Goal: Transaction & Acquisition: Download file/media

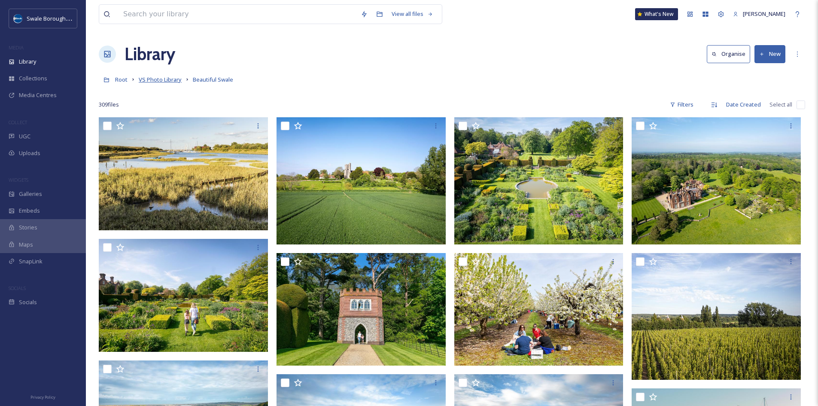
click at [160, 79] on span "VS Photo Library" at bounding box center [160, 80] width 43 height 8
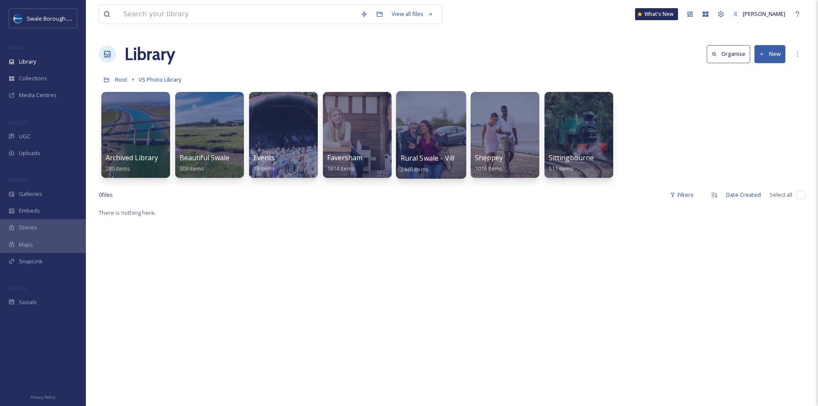
click at [454, 143] on div at bounding box center [431, 135] width 70 height 88
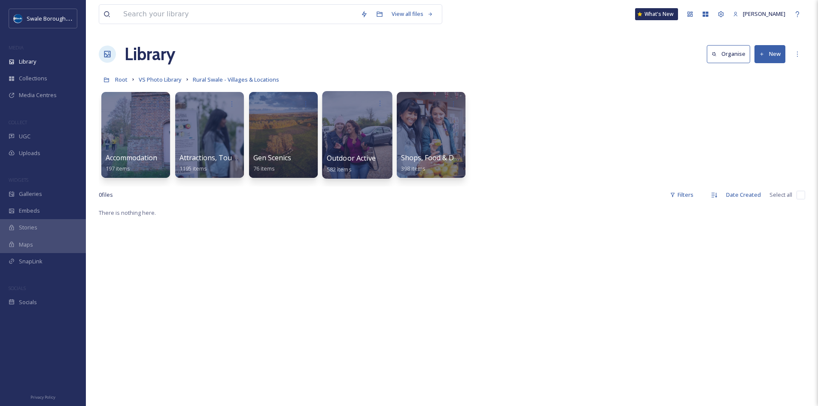
click at [368, 158] on span "Outdoor Active" at bounding box center [351, 157] width 49 height 9
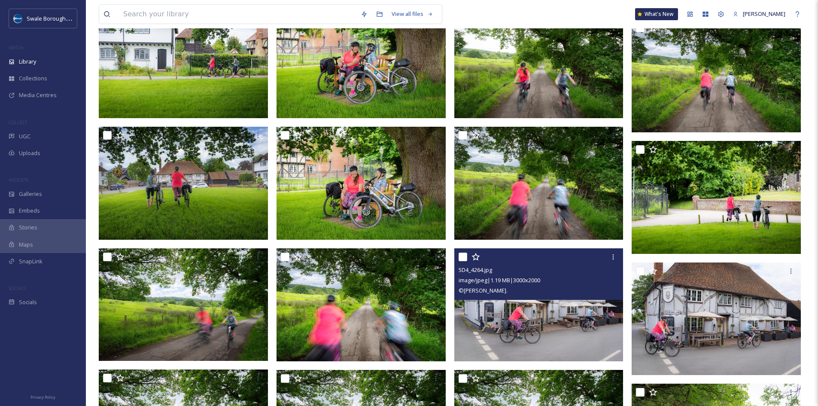
scroll to position [2449, 0]
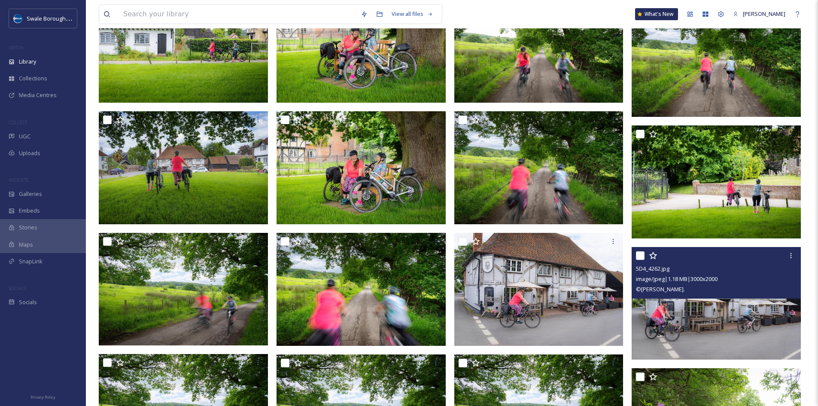
click at [726, 317] on img at bounding box center [716, 303] width 169 height 113
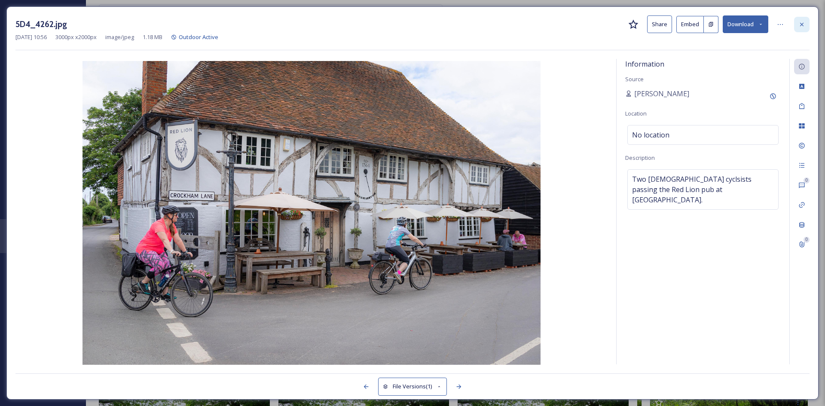
click at [805, 21] on icon at bounding box center [801, 24] width 7 height 7
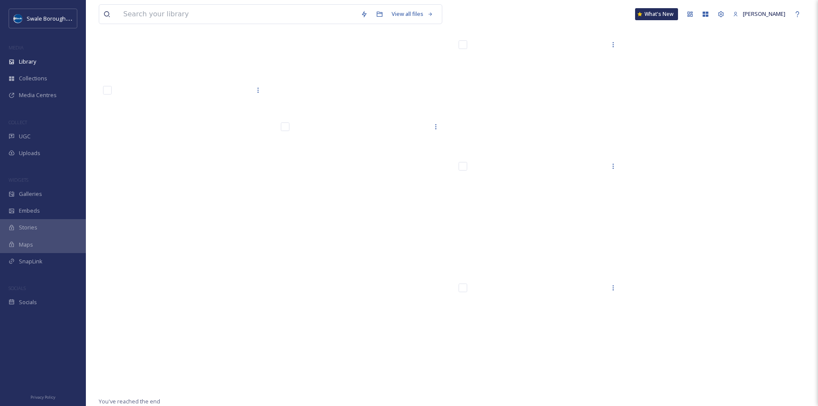
scroll to position [17765, 0]
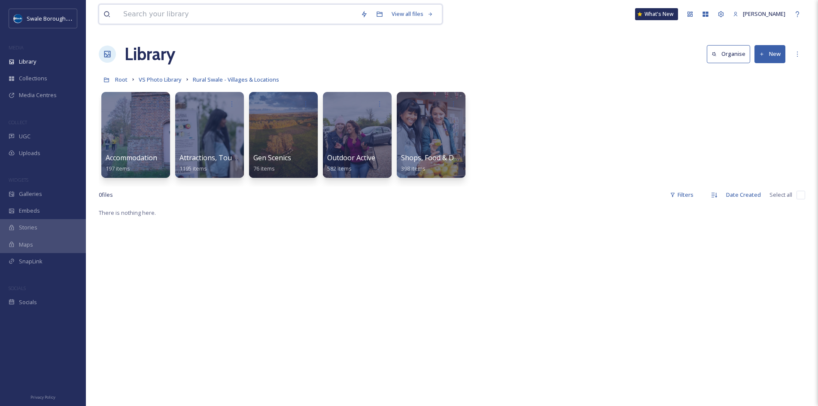
click at [151, 16] on input at bounding box center [238, 14] width 238 height 19
type input "cycle"
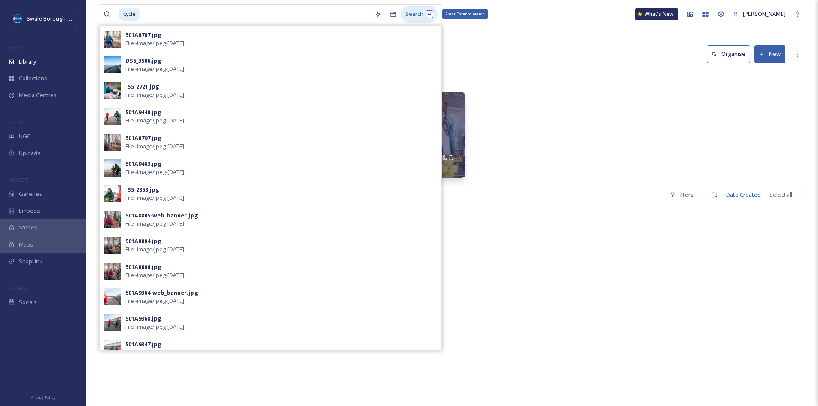
click at [421, 13] on div "Search Press Enter to search" at bounding box center [419, 14] width 37 height 17
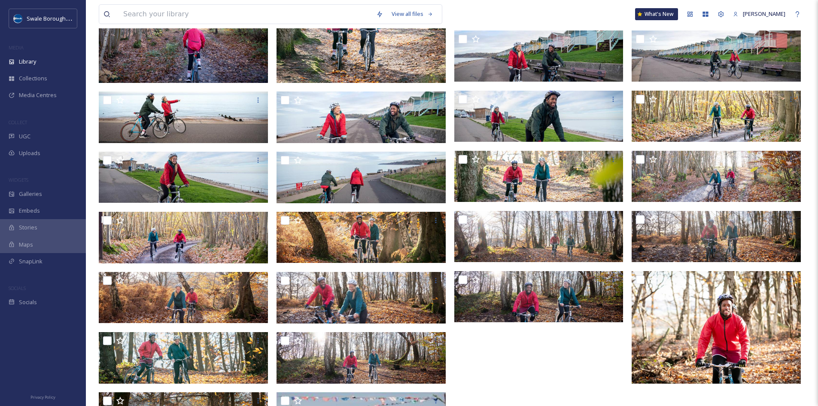
scroll to position [3507, 0]
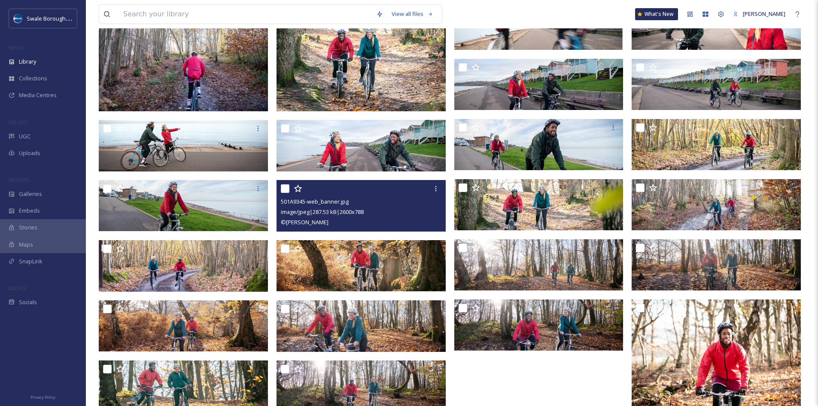
click at [386, 207] on div "image/jpeg | 287.53 kB | 2600 x 788" at bounding box center [362, 212] width 163 height 10
click at [369, 205] on div "501A9345-web_banner.jpg" at bounding box center [362, 201] width 163 height 10
click at [358, 188] on div at bounding box center [362, 188] width 163 height 15
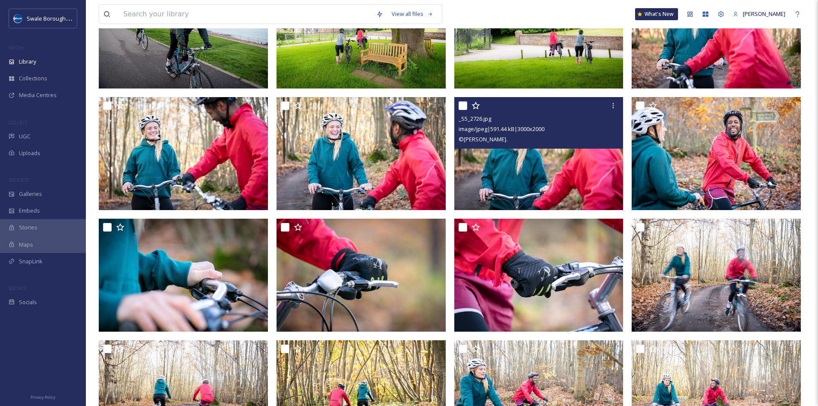
scroll to position [1359, 0]
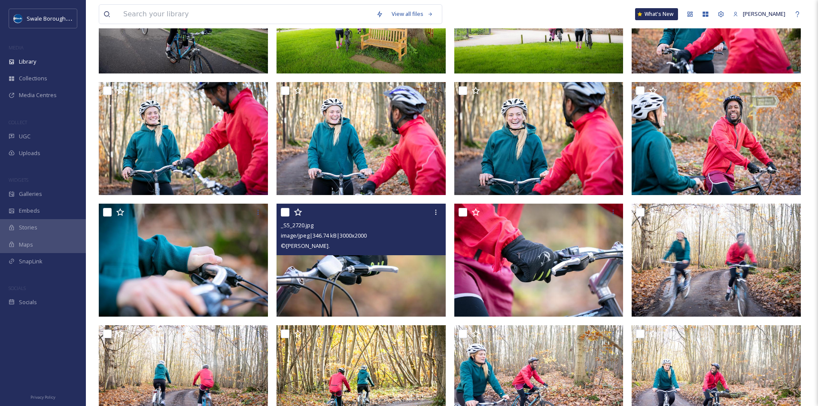
click at [368, 267] on img at bounding box center [361, 260] width 169 height 113
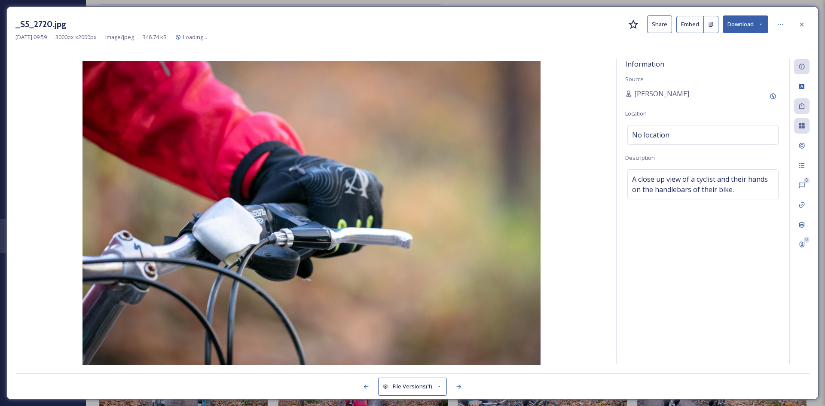
click at [745, 27] on button "Download" at bounding box center [746, 24] width 46 height 18
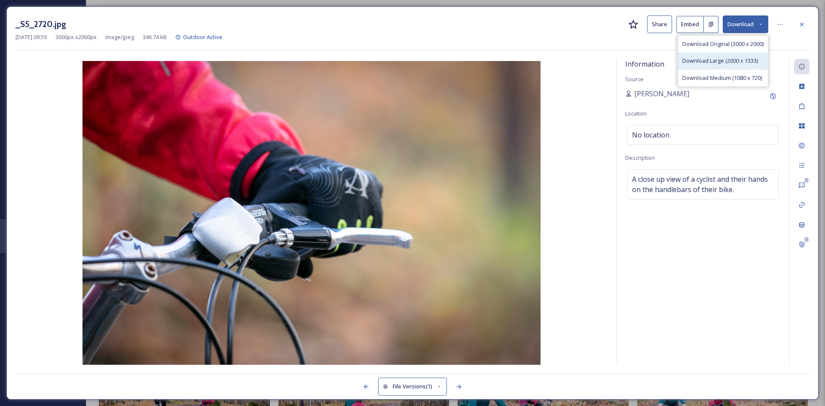
click at [729, 64] on span "Download Large (2000 x 1333)" at bounding box center [720, 61] width 76 height 8
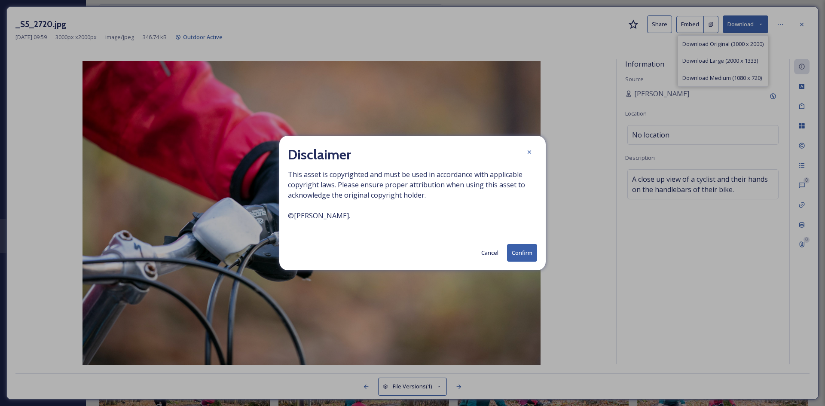
click at [533, 247] on button "Confirm" at bounding box center [522, 253] width 30 height 18
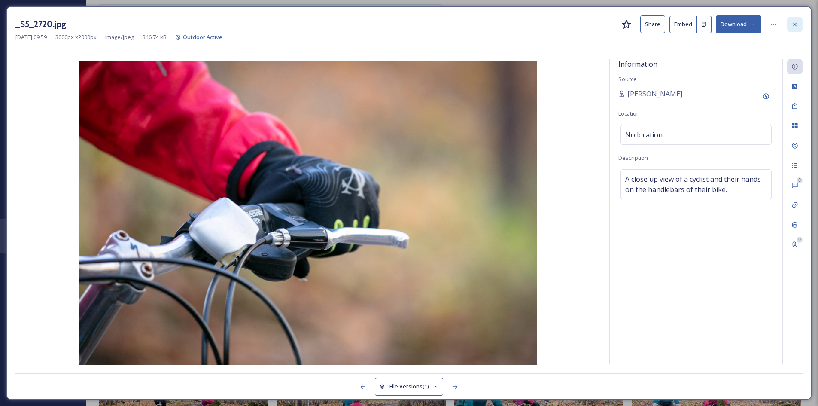
click at [799, 24] on div at bounding box center [794, 24] width 15 height 15
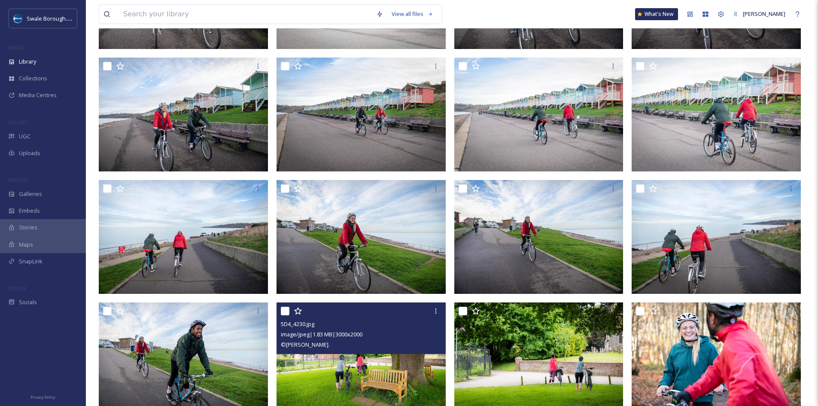
scroll to position [1015, 0]
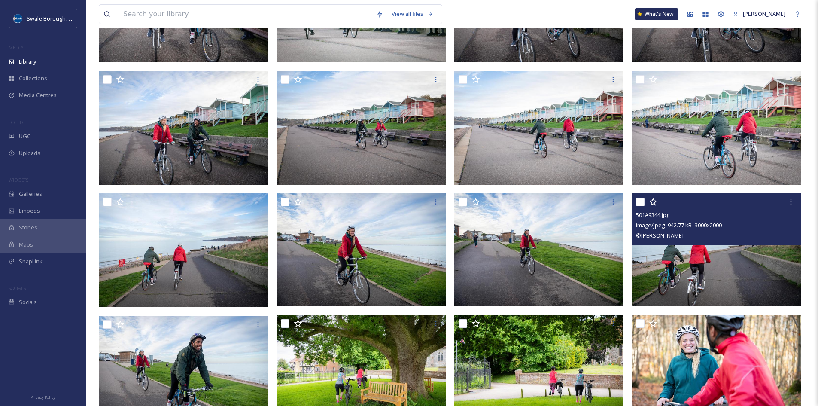
click at [747, 280] on img at bounding box center [716, 249] width 169 height 113
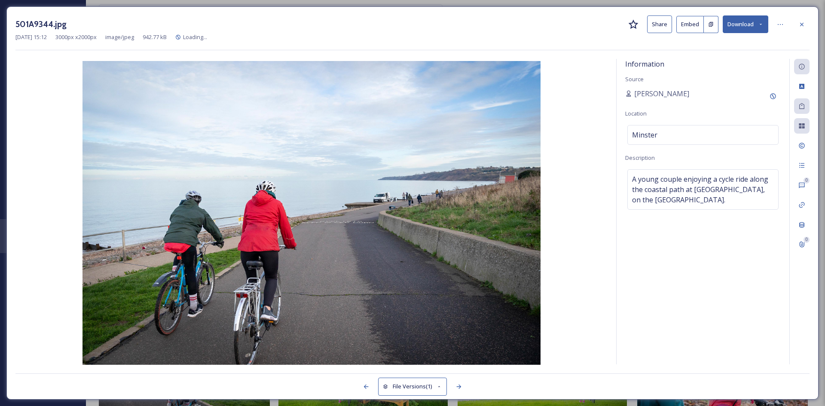
click at [753, 23] on button "Download" at bounding box center [746, 24] width 46 height 18
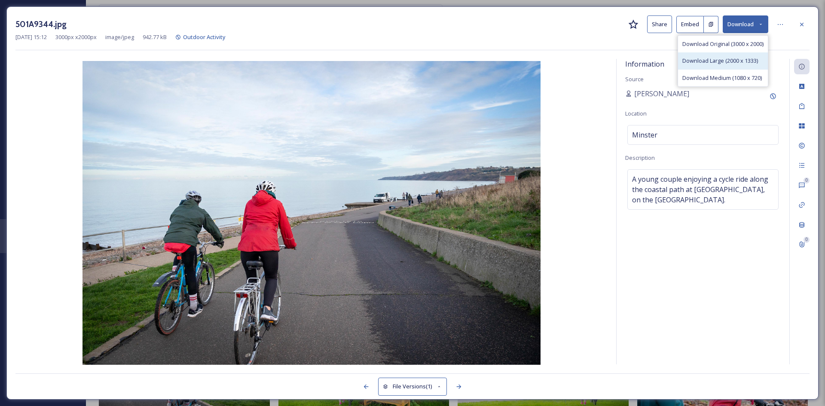
click at [716, 66] on div "Download Large (2000 x 1333)" at bounding box center [723, 60] width 90 height 17
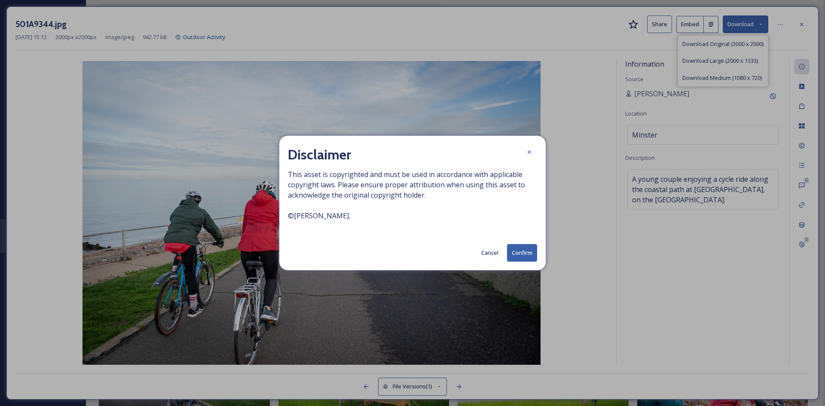
click at [519, 256] on button "Confirm" at bounding box center [522, 253] width 30 height 18
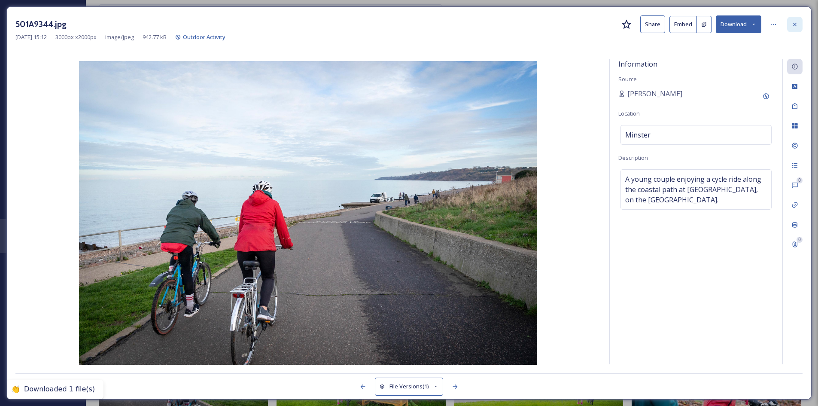
click at [797, 26] on icon at bounding box center [794, 23] width 3 height 3
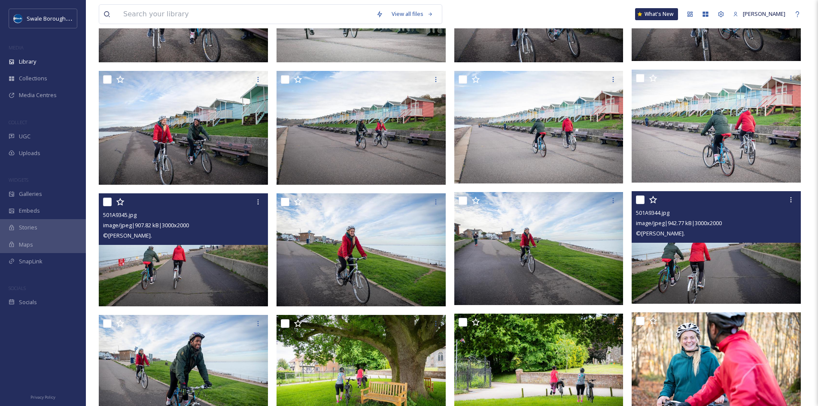
click at [190, 274] on img at bounding box center [183, 249] width 169 height 113
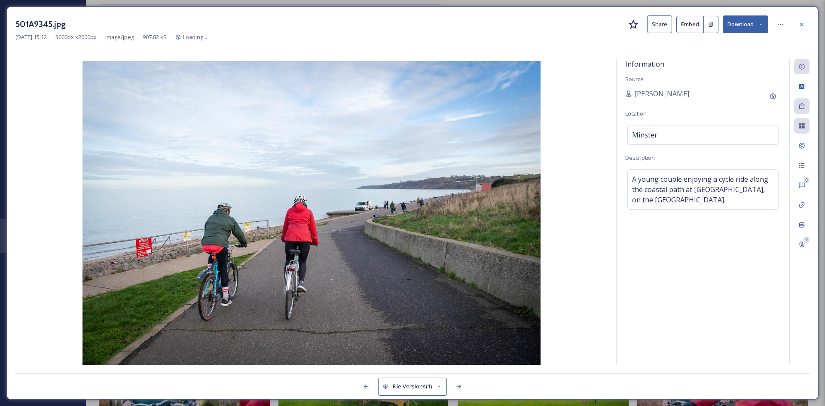
click at [763, 25] on icon at bounding box center [761, 24] width 6 height 6
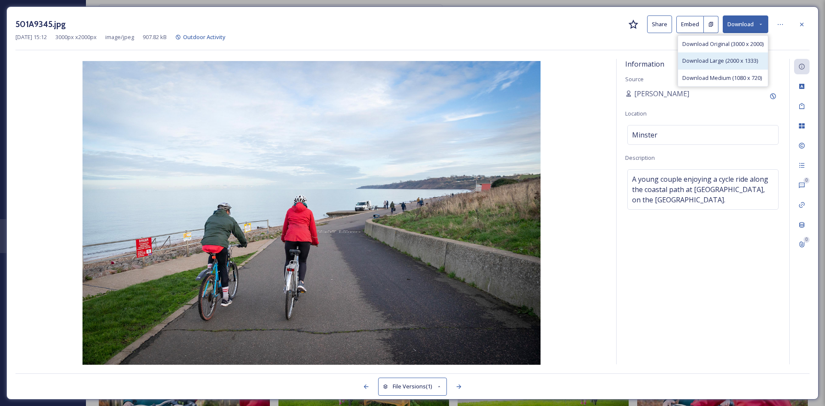
click at [745, 61] on span "Download Large (2000 x 1333)" at bounding box center [720, 61] width 76 height 8
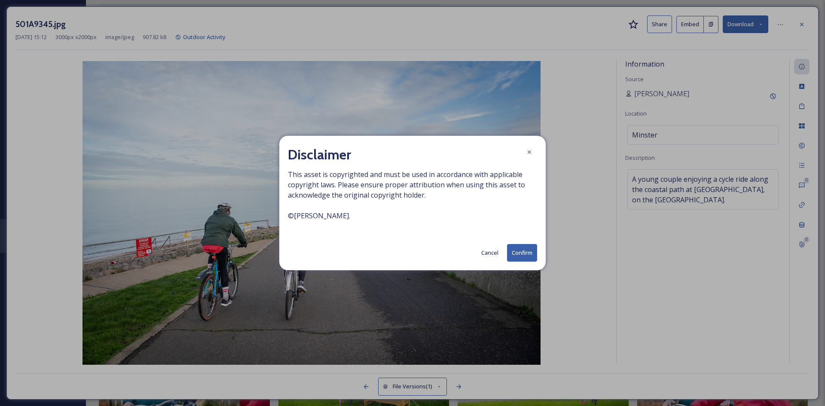
click at [529, 248] on button "Confirm" at bounding box center [522, 253] width 30 height 18
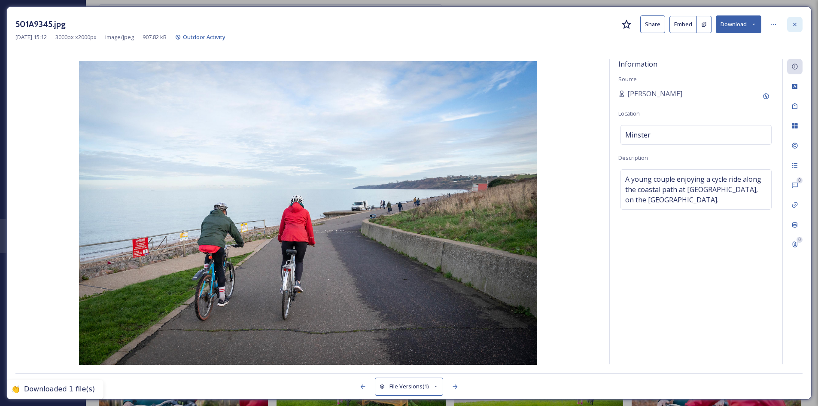
click at [798, 24] on icon at bounding box center [795, 24] width 7 height 7
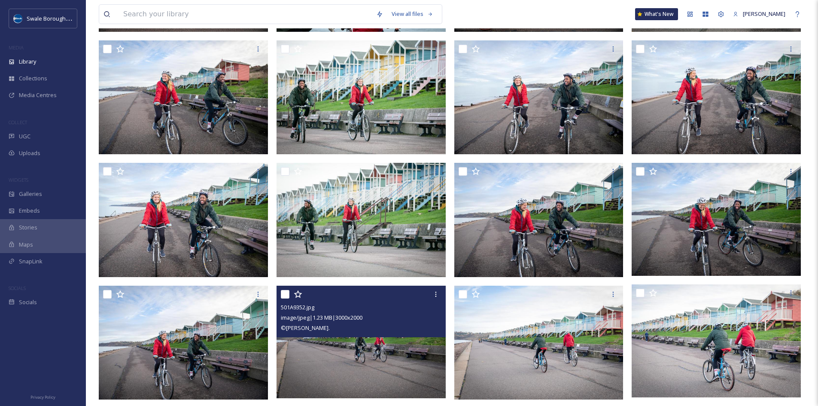
scroll to position [757, 0]
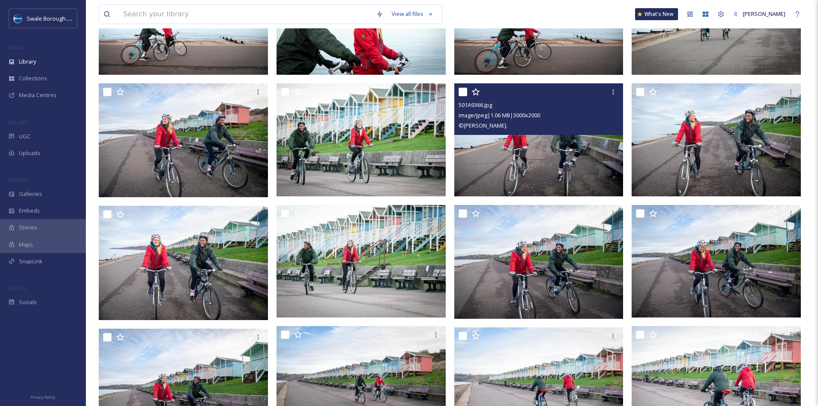
click at [547, 151] on img at bounding box center [539, 139] width 169 height 113
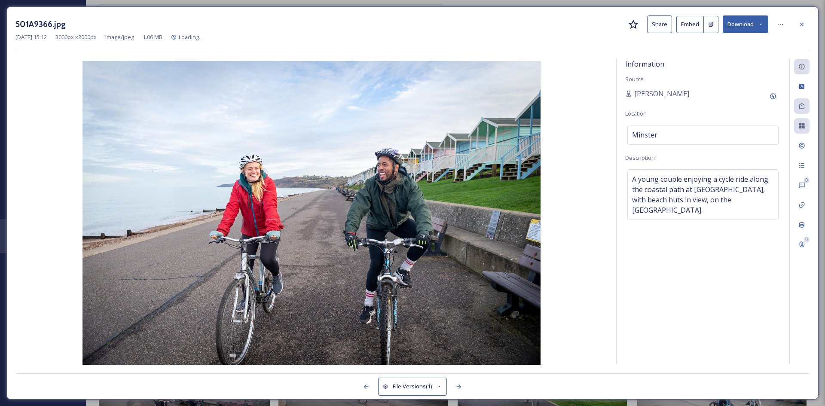
click at [753, 21] on button "Download" at bounding box center [746, 24] width 46 height 18
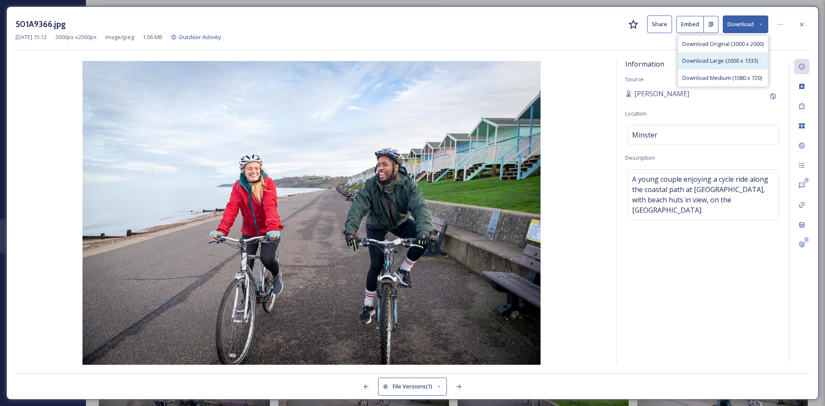
click at [734, 58] on span "Download Large (2000 x 1333)" at bounding box center [720, 61] width 76 height 8
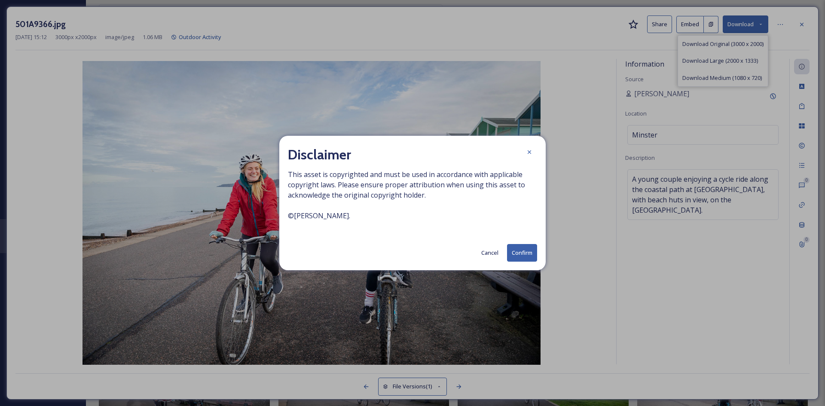
click at [523, 247] on button "Confirm" at bounding box center [522, 253] width 30 height 18
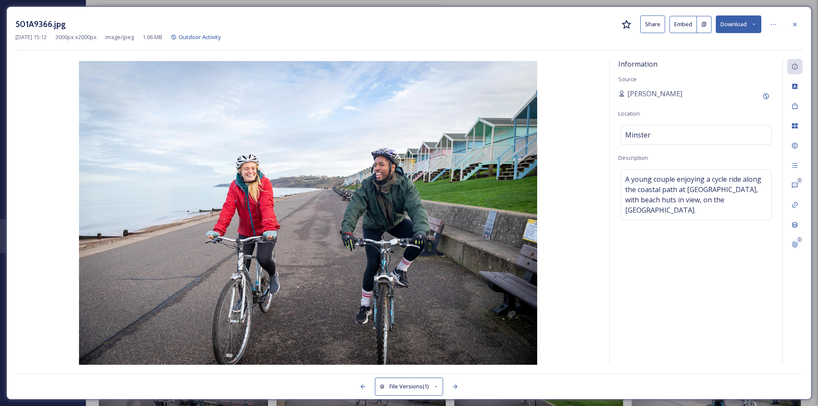
click at [752, 29] on button "Download" at bounding box center [739, 24] width 46 height 18
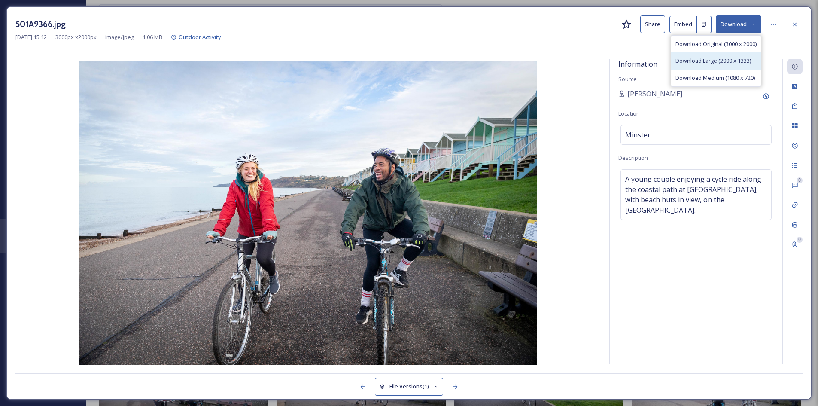
click at [739, 63] on span "Download Large (2000 x 1333)" at bounding box center [714, 61] width 76 height 8
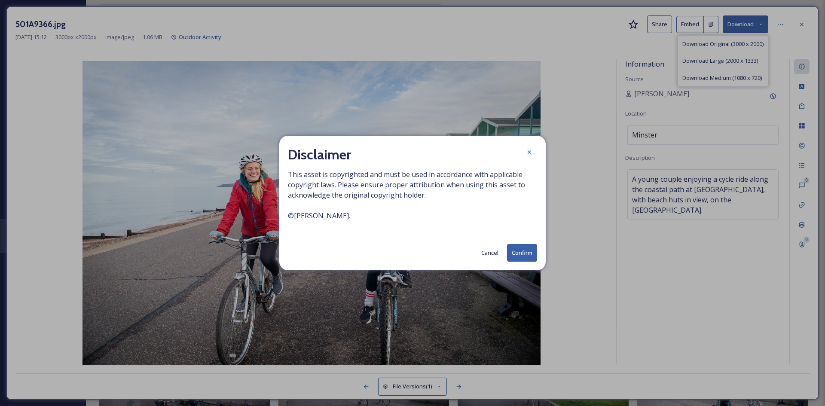
click at [513, 250] on button "Confirm" at bounding box center [522, 253] width 30 height 18
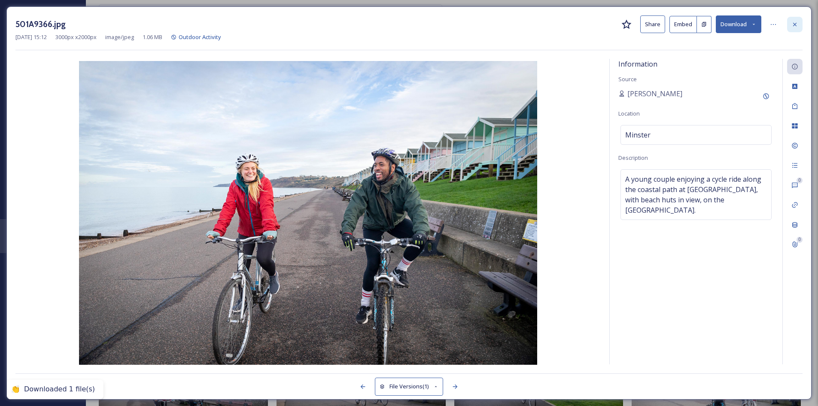
click at [795, 21] on icon at bounding box center [795, 24] width 7 height 7
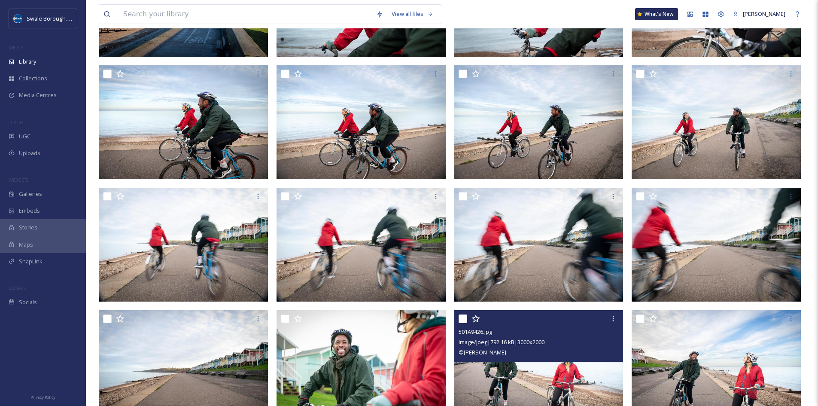
scroll to position [156, 0]
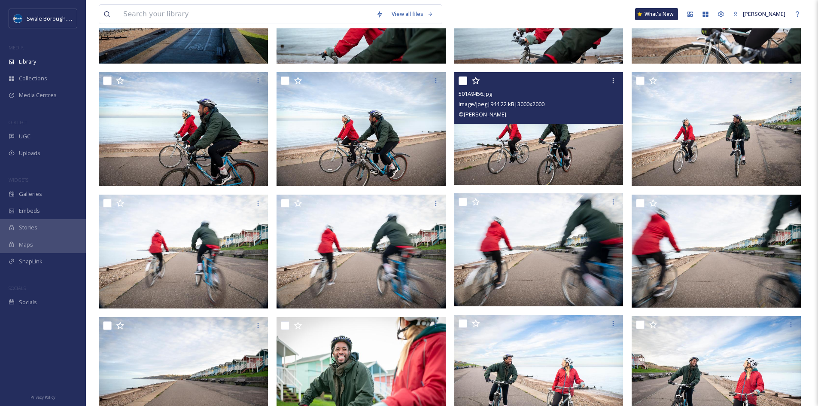
click at [560, 155] on img at bounding box center [539, 128] width 169 height 113
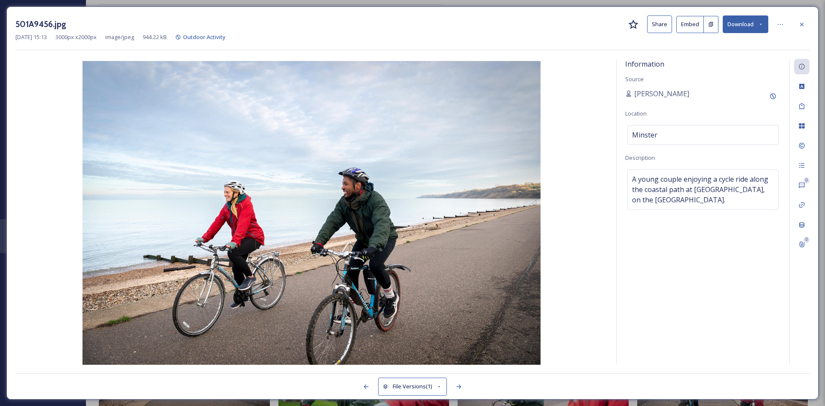
click at [746, 25] on button "Download" at bounding box center [746, 24] width 46 height 18
click at [708, 60] on span "Download Large (2000 x 1333)" at bounding box center [720, 61] width 76 height 8
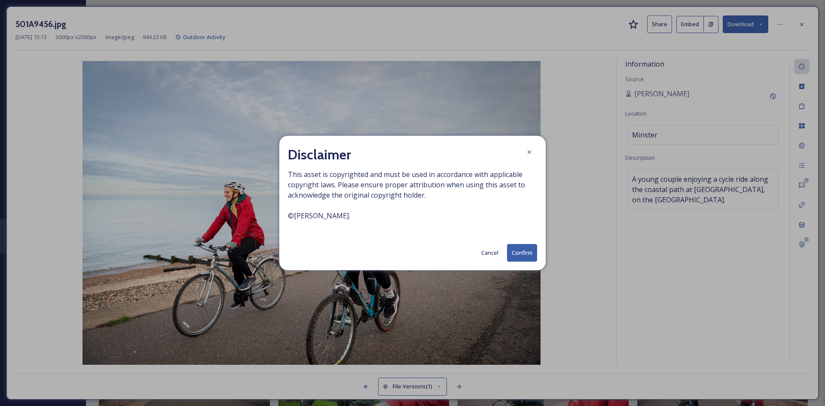
click at [531, 252] on button "Confirm" at bounding box center [522, 253] width 30 height 18
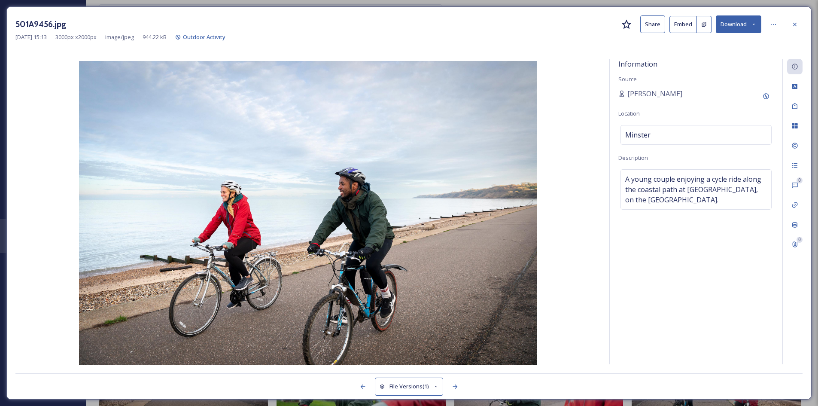
click at [803, 24] on div "501A9456.jpg Share Embed Download Sep 06 2024 15:13 3000 px x 2000 px image/jpe…" at bounding box center [409, 202] width 806 height 393
click at [797, 24] on icon at bounding box center [795, 24] width 7 height 7
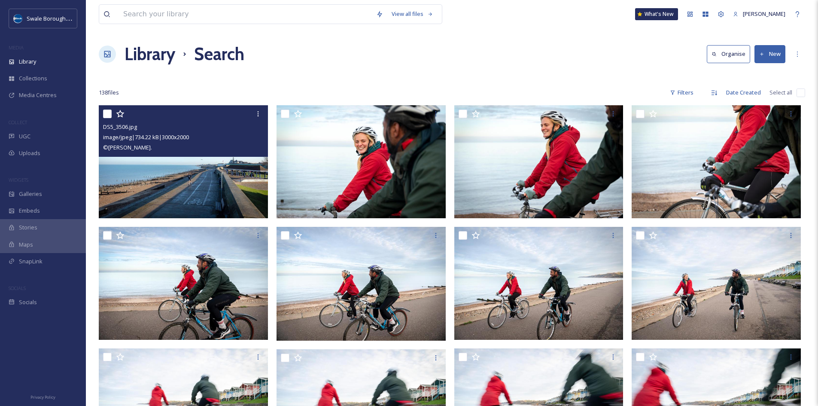
click at [226, 180] on img at bounding box center [183, 161] width 169 height 113
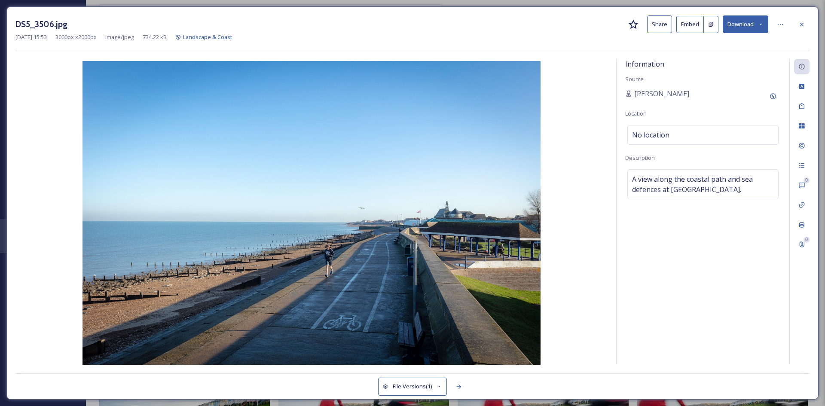
click at [748, 25] on button "Download" at bounding box center [746, 24] width 46 height 18
click at [735, 60] on span "Download Large (2000 x 1333)" at bounding box center [720, 61] width 76 height 8
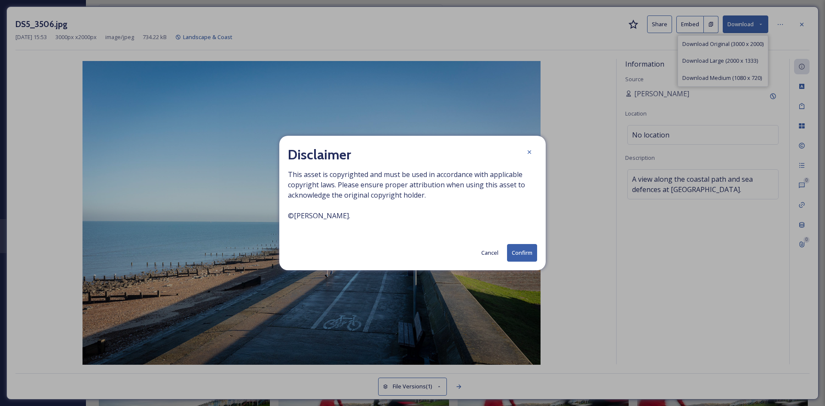
click at [526, 254] on button "Confirm" at bounding box center [522, 253] width 30 height 18
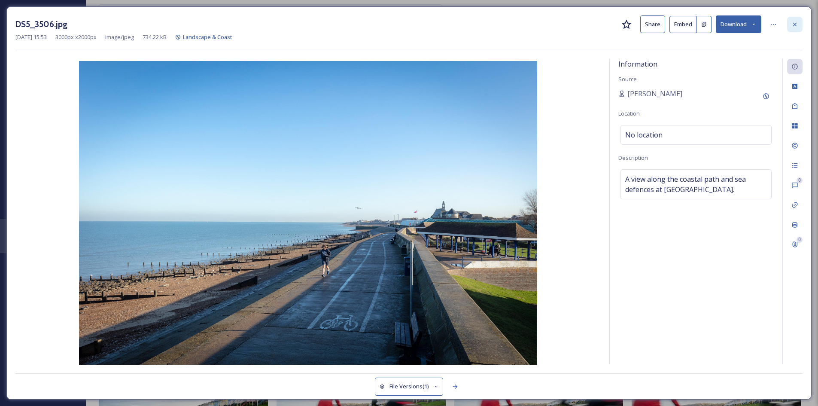
click at [796, 23] on icon at bounding box center [795, 24] width 7 height 7
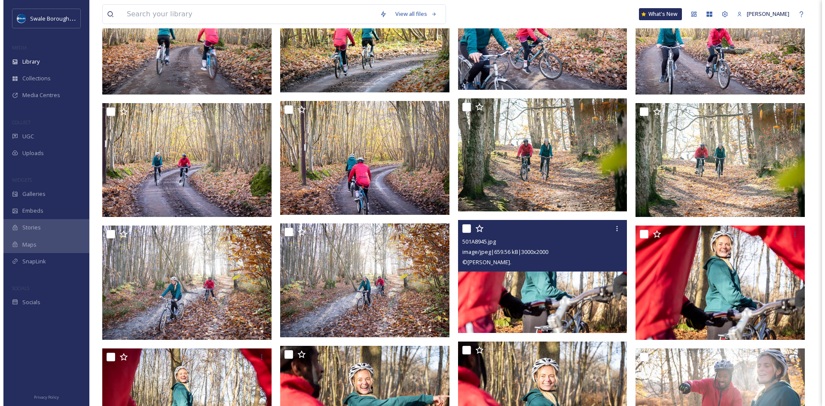
scroll to position [1693, 0]
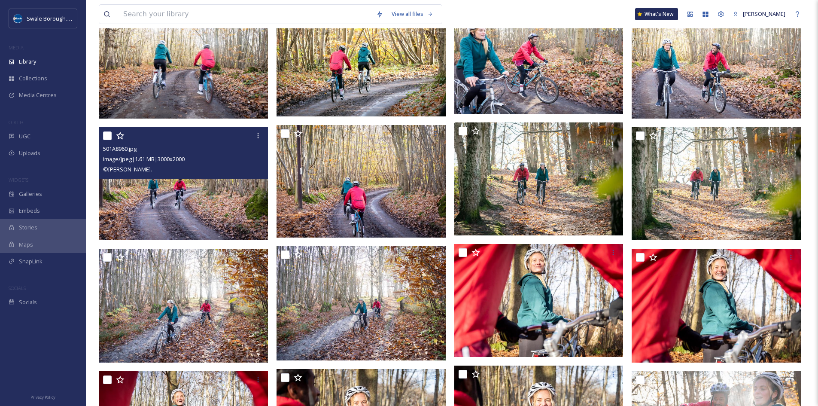
click at [192, 210] on img at bounding box center [183, 183] width 169 height 113
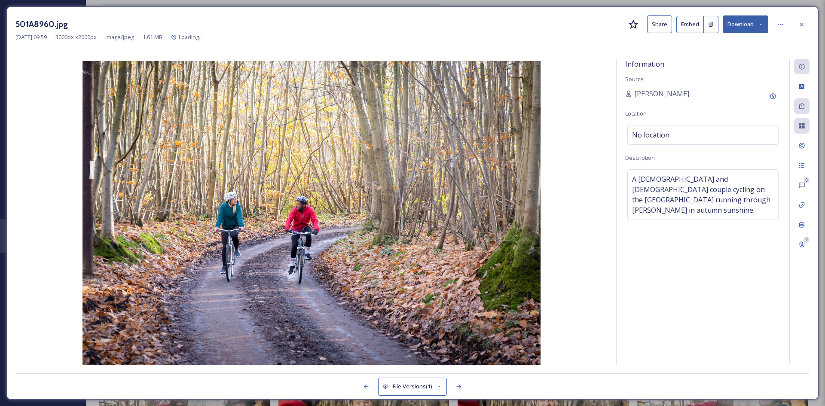
click at [745, 29] on button "Download" at bounding box center [746, 24] width 46 height 18
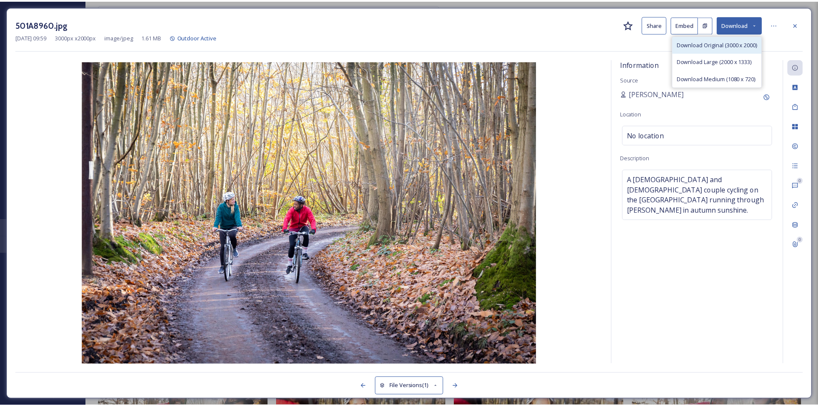
scroll to position [1694, 0]
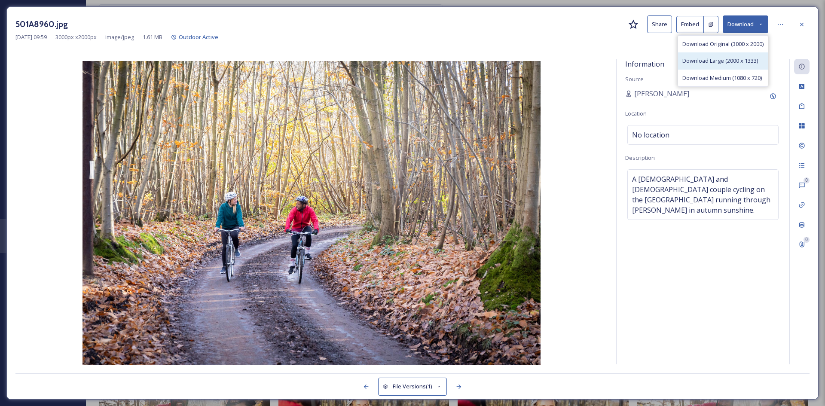
click at [723, 63] on span "Download Large (2000 x 1333)" at bounding box center [720, 61] width 76 height 8
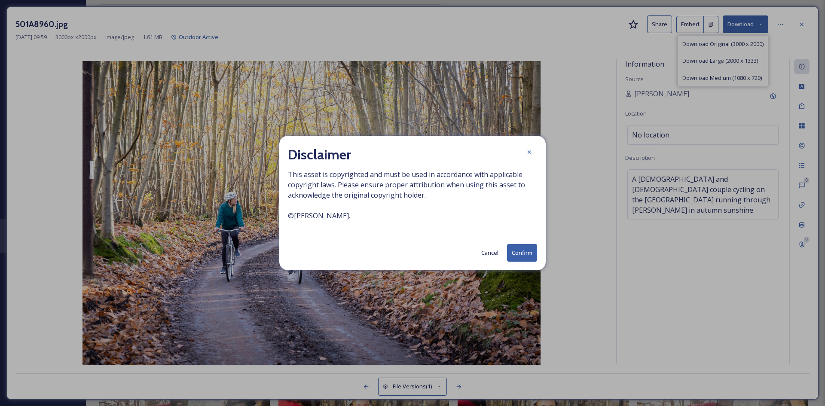
click at [521, 256] on button "Confirm" at bounding box center [522, 253] width 30 height 18
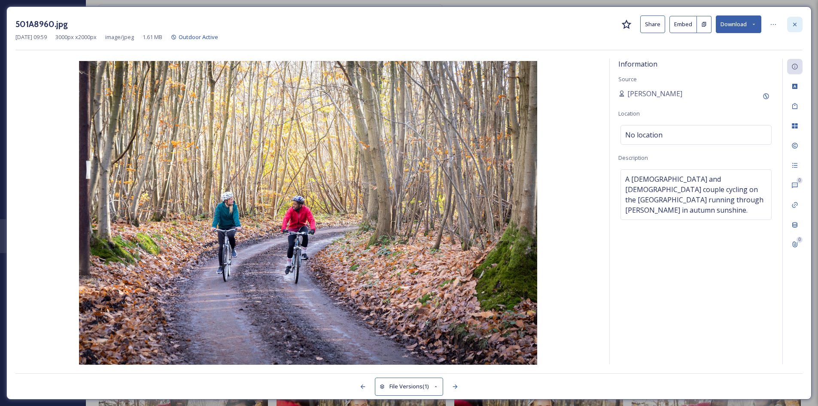
click at [799, 26] on div at bounding box center [794, 24] width 15 height 15
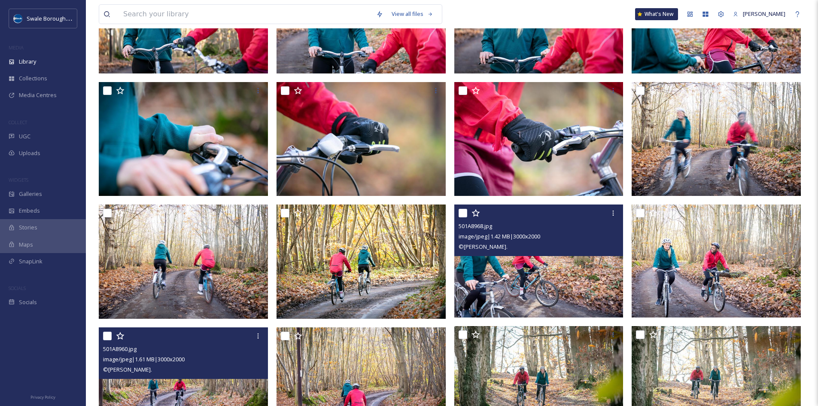
scroll to position [1479, 0]
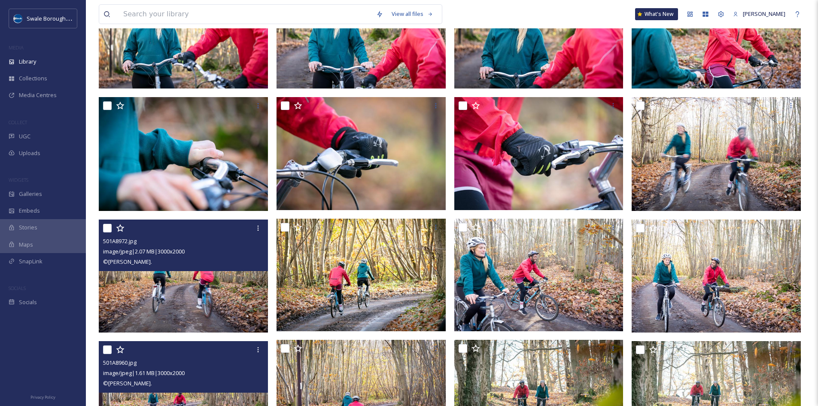
click at [232, 297] on img at bounding box center [183, 276] width 169 height 113
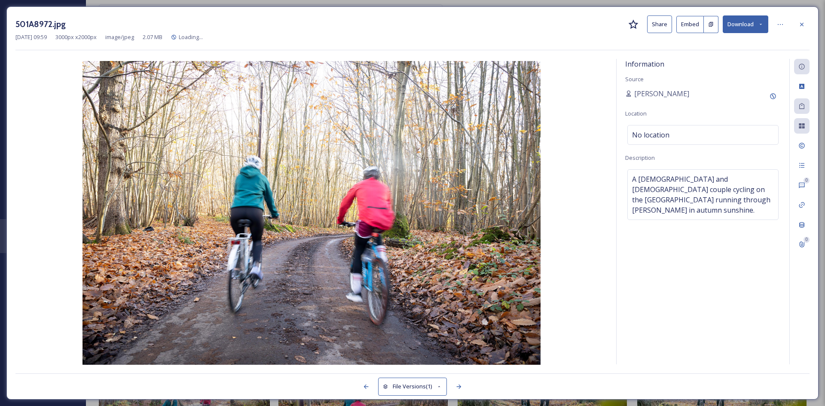
click at [746, 23] on button "Download" at bounding box center [746, 24] width 46 height 18
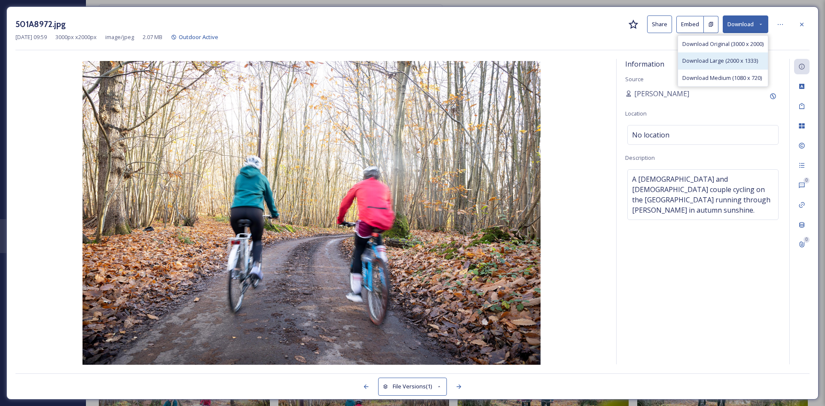
click at [735, 60] on span "Download Large (2000 x 1333)" at bounding box center [720, 61] width 76 height 8
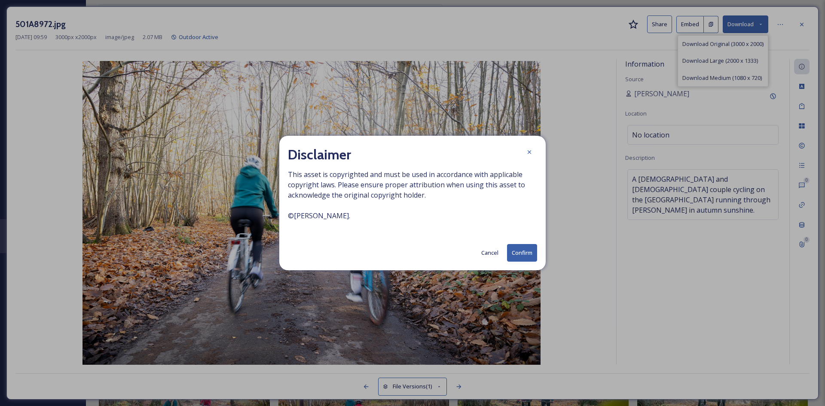
click at [520, 251] on button "Confirm" at bounding box center [522, 253] width 30 height 18
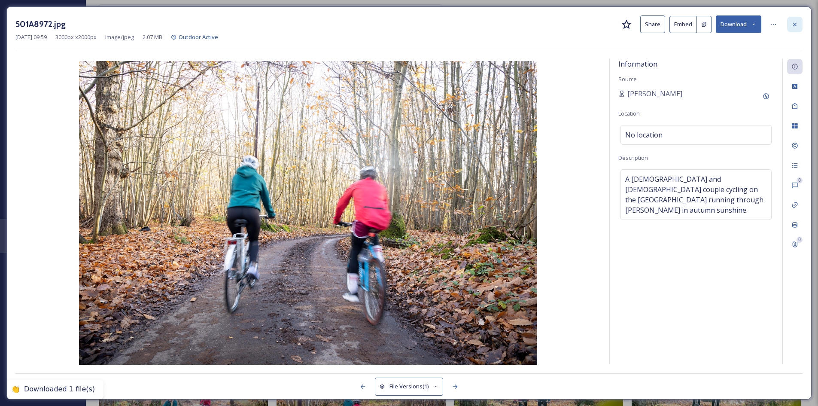
click at [798, 21] on icon at bounding box center [795, 24] width 7 height 7
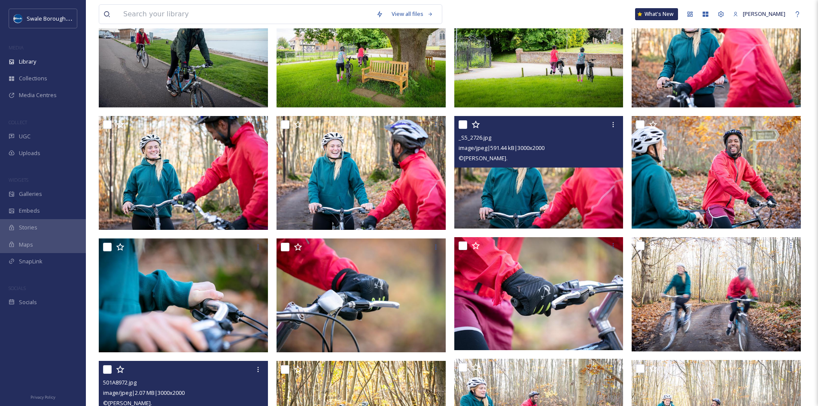
scroll to position [1350, 0]
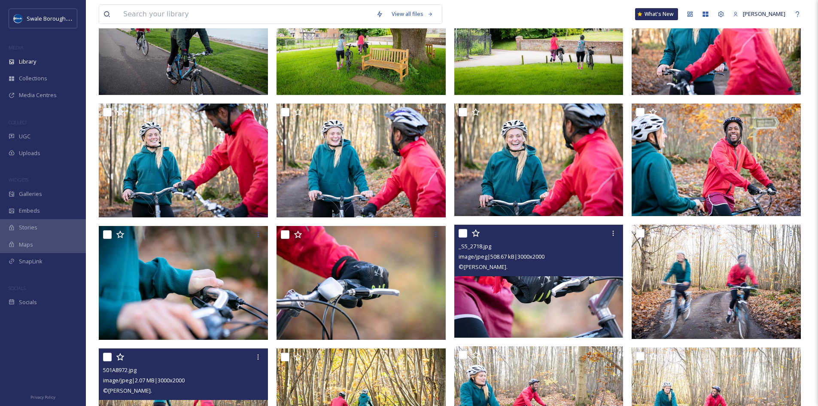
click at [548, 293] on img at bounding box center [539, 281] width 169 height 113
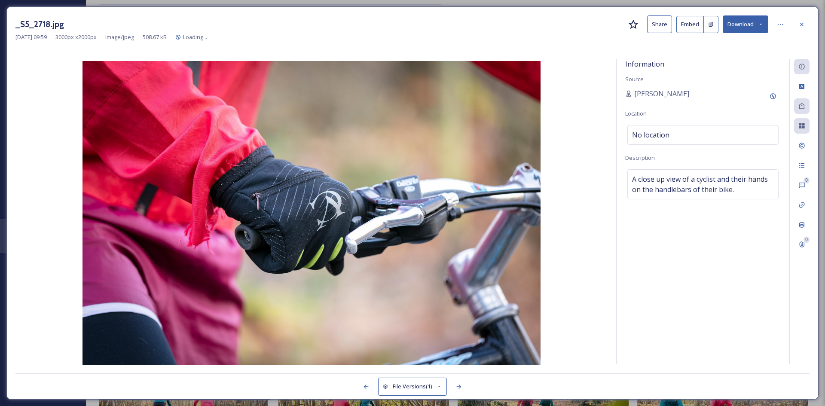
click at [751, 21] on button "Download" at bounding box center [746, 24] width 46 height 18
click at [724, 61] on span "Download Large (2000 x 1333)" at bounding box center [720, 61] width 76 height 8
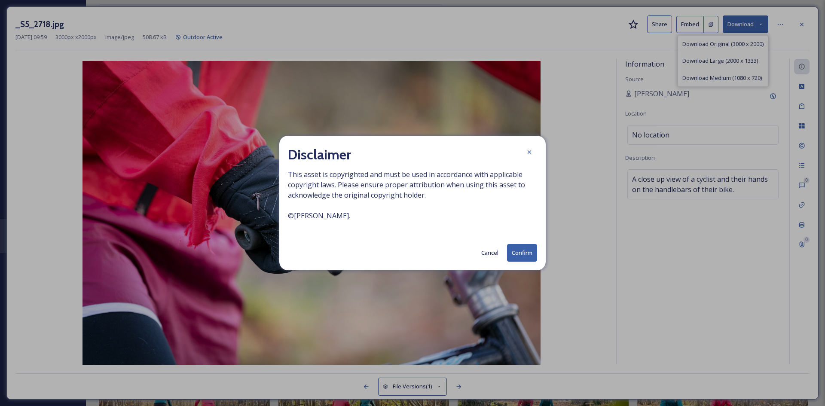
click at [522, 251] on button "Confirm" at bounding box center [522, 253] width 30 height 18
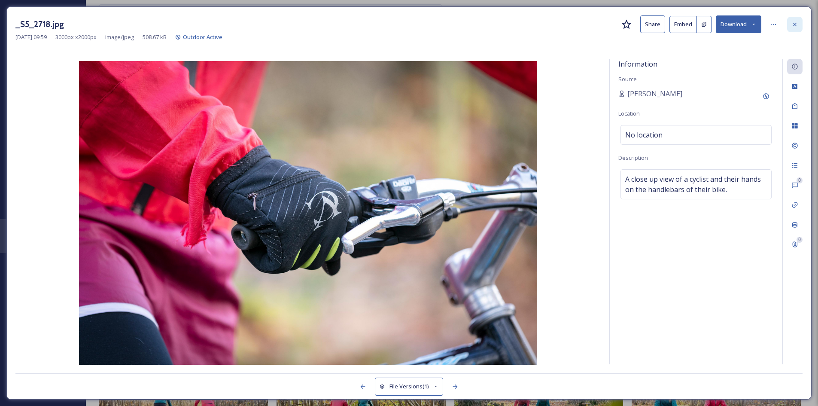
click at [796, 21] on icon at bounding box center [795, 24] width 7 height 7
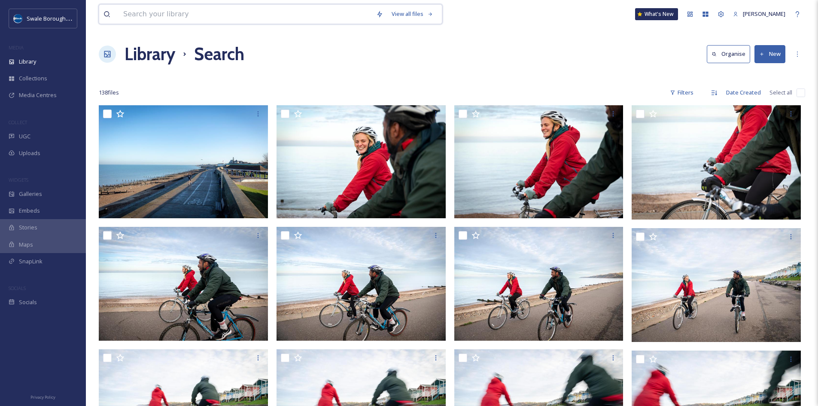
click at [225, 7] on input at bounding box center [245, 14] width 253 height 19
click at [407, 15] on div "View all files" at bounding box center [413, 14] width 50 height 17
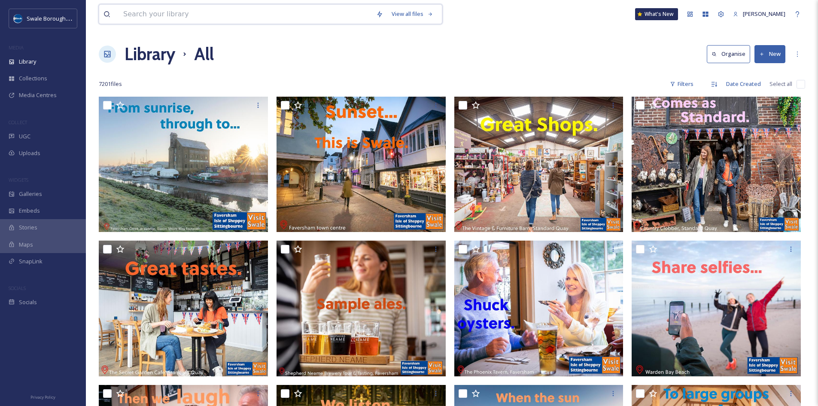
click at [284, 14] on input at bounding box center [245, 14] width 253 height 19
type input "road"
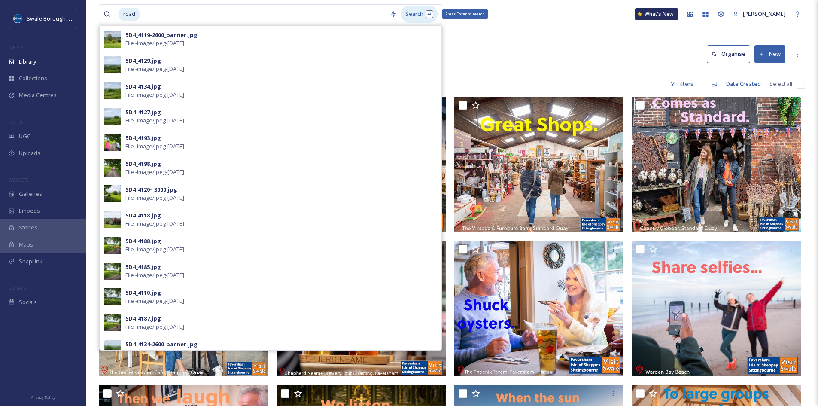
click at [417, 8] on div "Search Press Enter to search" at bounding box center [419, 14] width 37 height 17
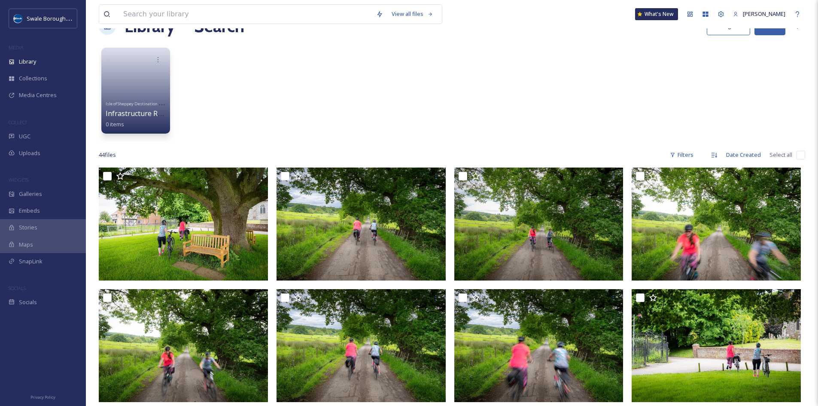
scroll to position [43, 0]
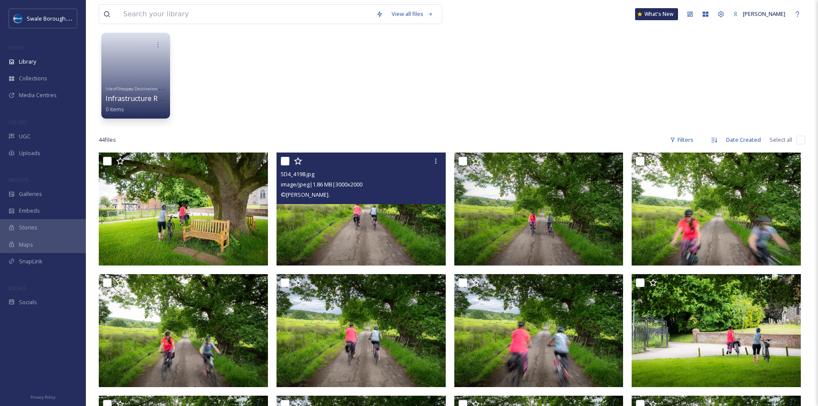
click at [377, 233] on img at bounding box center [361, 209] width 169 height 113
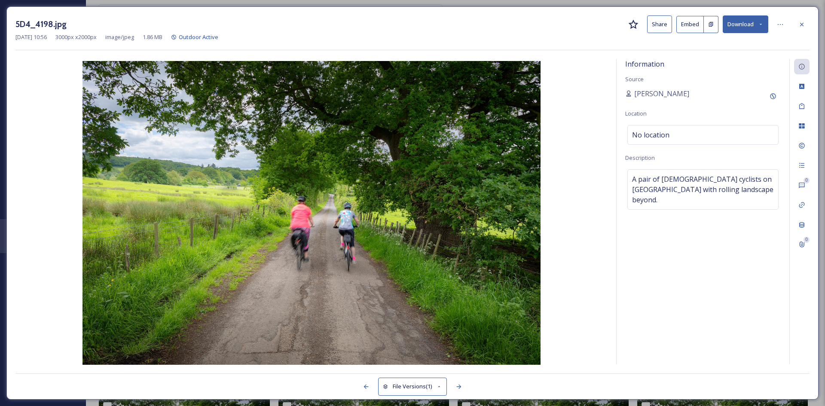
click at [756, 22] on button "Download" at bounding box center [746, 24] width 46 height 18
click at [743, 67] on div "Download Large (2000 x 1333)" at bounding box center [723, 60] width 90 height 17
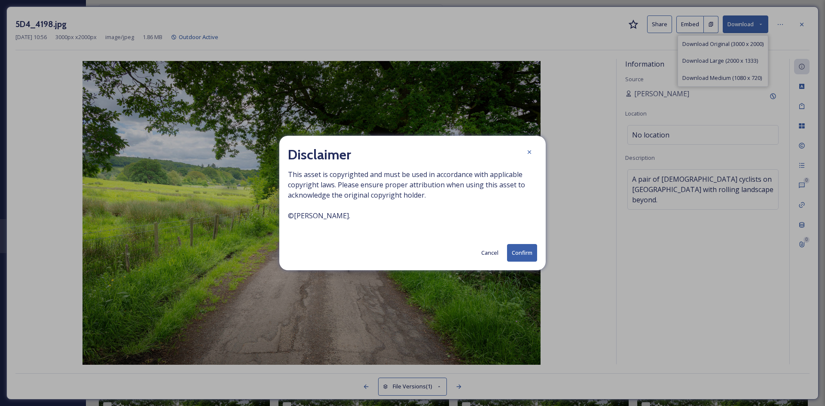
click at [519, 253] on button "Confirm" at bounding box center [522, 253] width 30 height 18
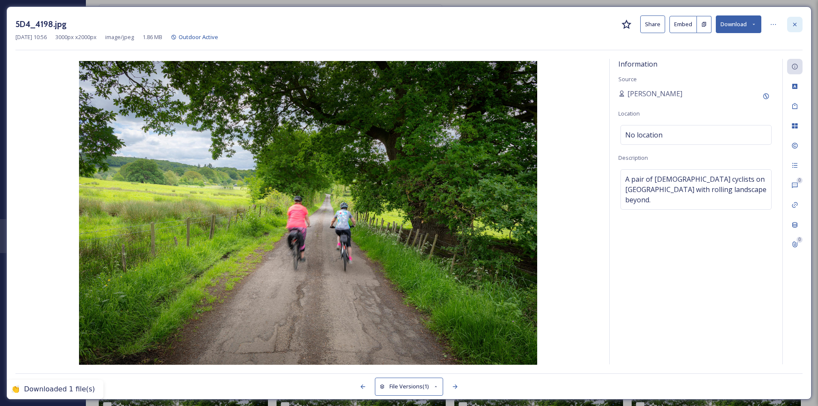
click at [795, 23] on icon at bounding box center [795, 24] width 7 height 7
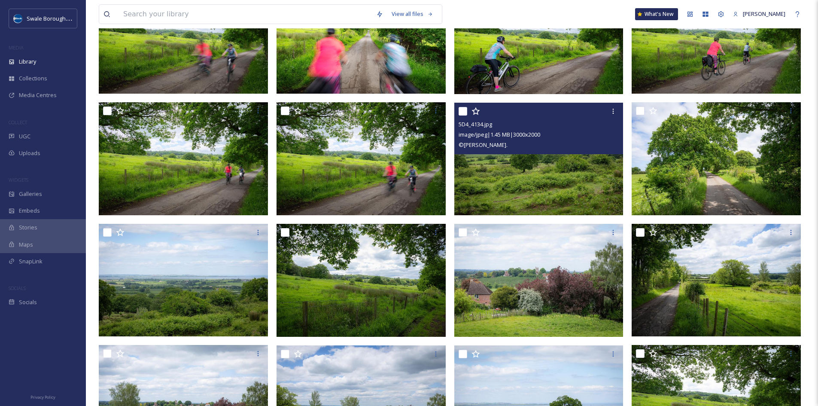
scroll to position [473, 0]
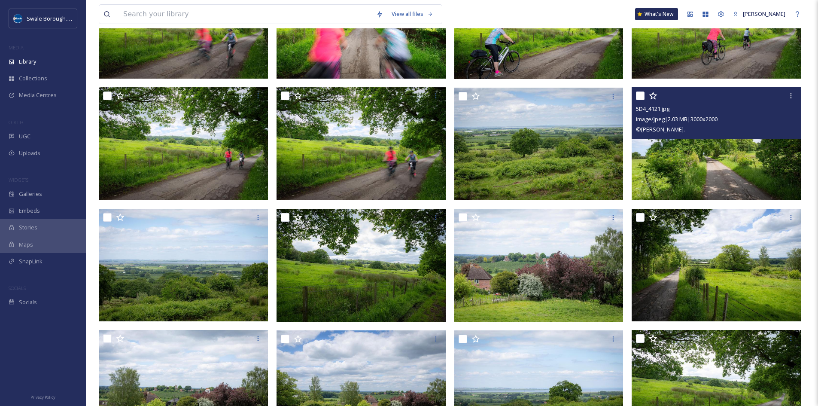
click at [720, 157] on img at bounding box center [716, 143] width 169 height 113
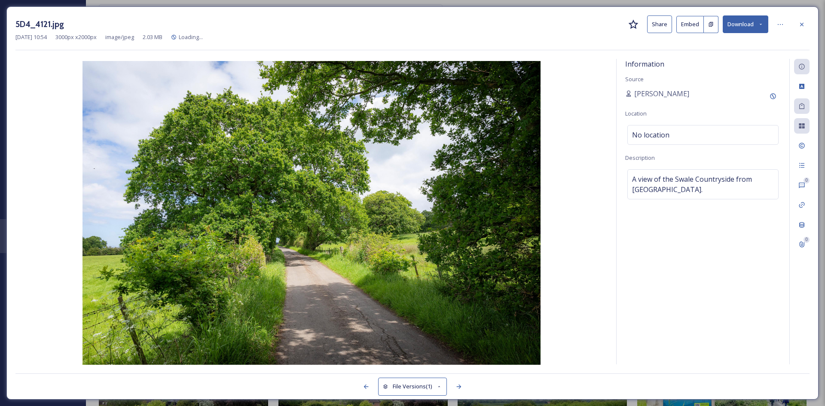
click at [756, 27] on button "Download" at bounding box center [746, 24] width 46 height 18
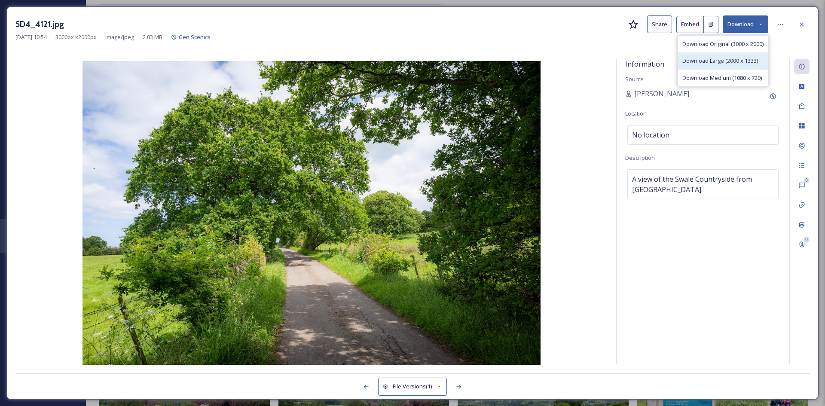
click at [733, 60] on span "Download Large (2000 x 1333)" at bounding box center [720, 61] width 76 height 8
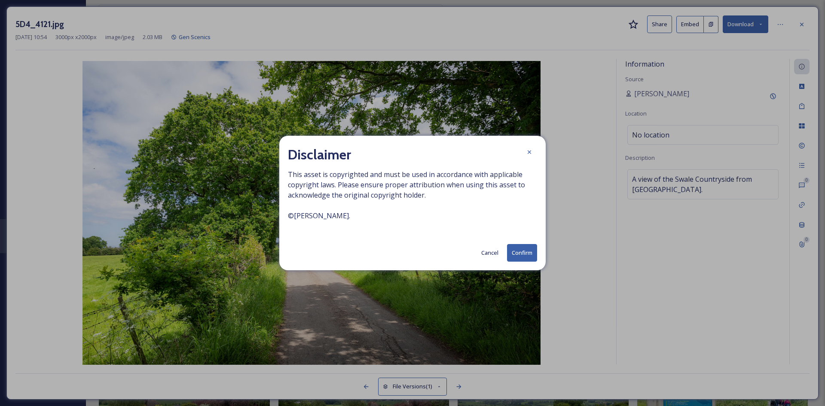
click at [519, 253] on button "Confirm" at bounding box center [522, 253] width 30 height 18
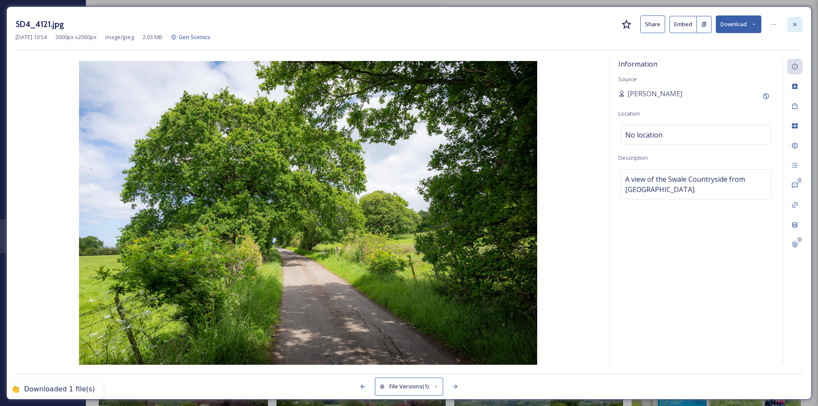
click at [799, 23] on div at bounding box center [794, 24] width 15 height 15
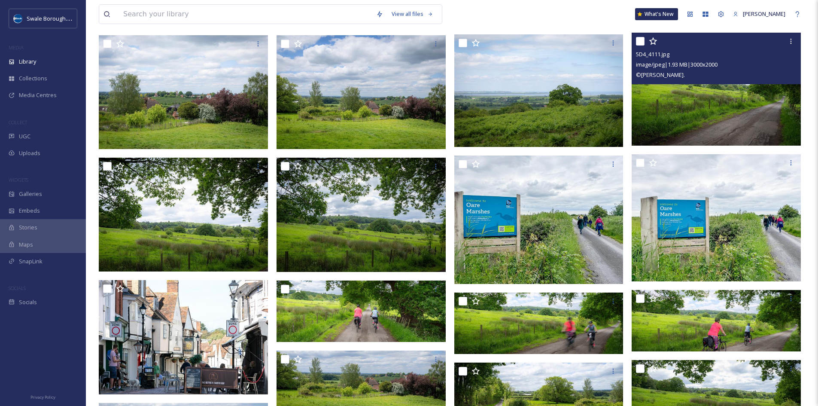
scroll to position [816, 0]
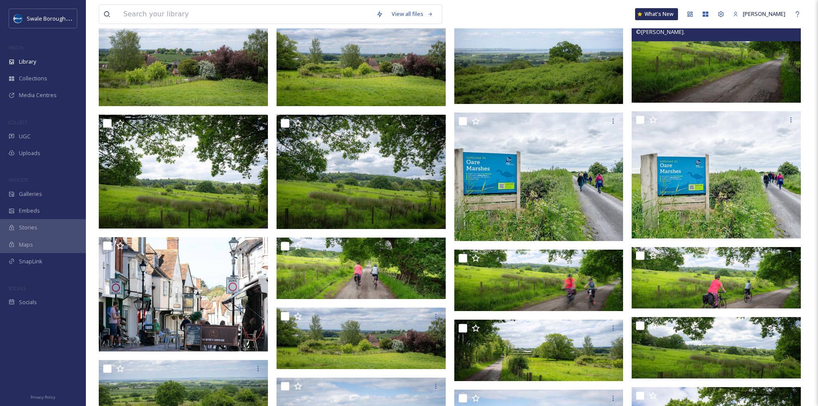
click at [749, 70] on img at bounding box center [716, 46] width 169 height 113
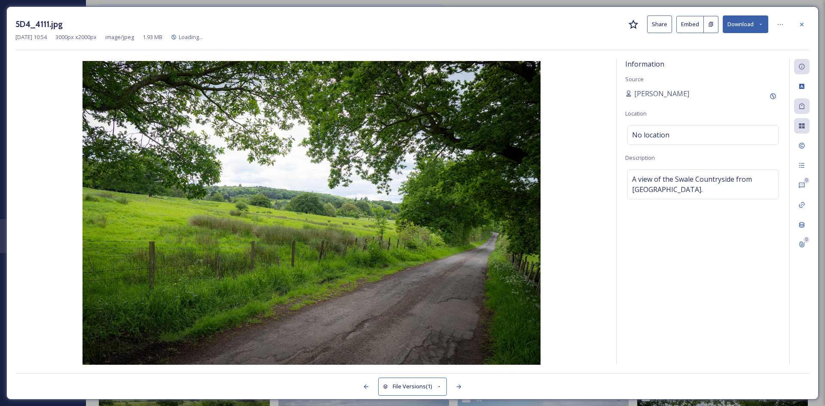
click at [745, 24] on button "Download" at bounding box center [746, 24] width 46 height 18
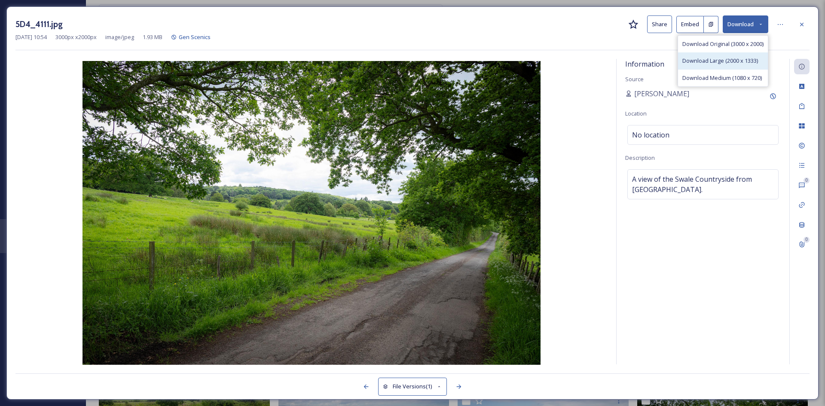
click at [738, 61] on span "Download Large (2000 x 1333)" at bounding box center [720, 61] width 76 height 8
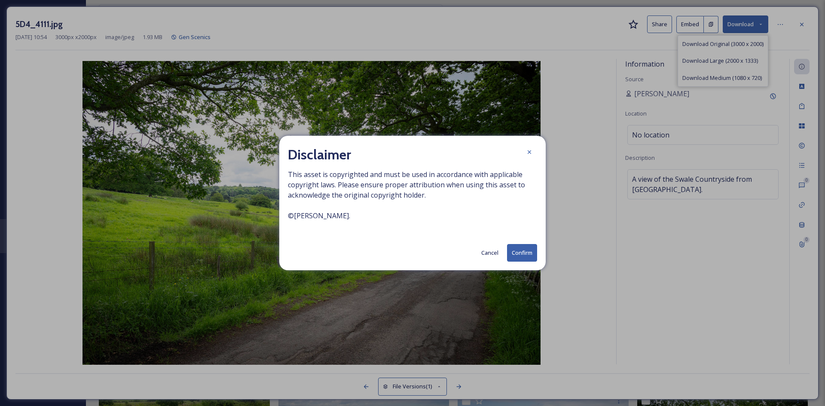
click at [525, 247] on button "Confirm" at bounding box center [522, 253] width 30 height 18
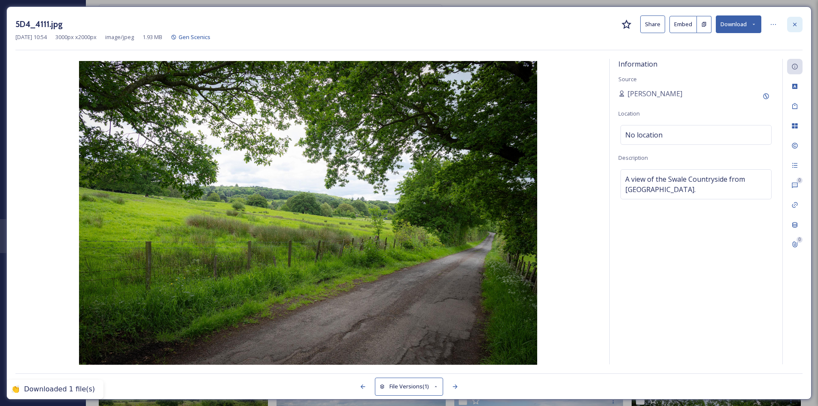
click at [798, 23] on icon at bounding box center [795, 24] width 7 height 7
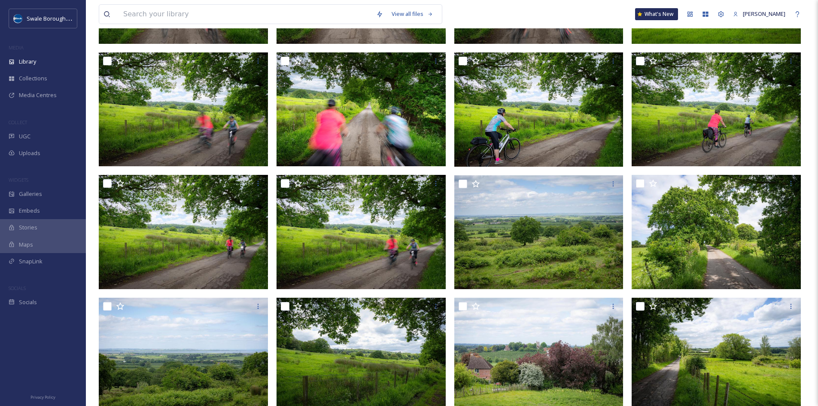
scroll to position [363, 0]
